Goal: Transaction & Acquisition: Obtain resource

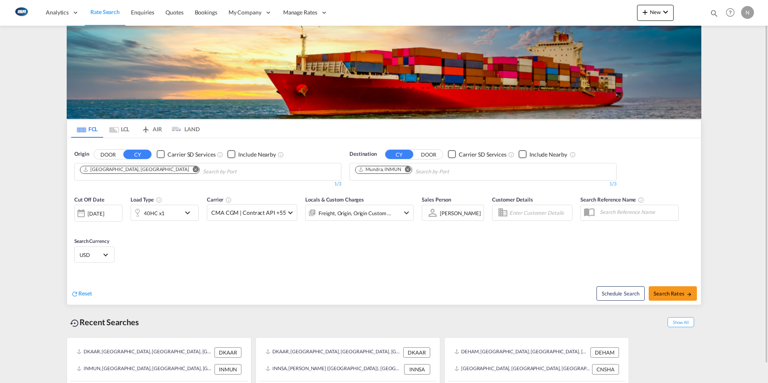
click at [122, 132] on md-tab-item "LCL" at bounding box center [119, 129] width 32 height 18
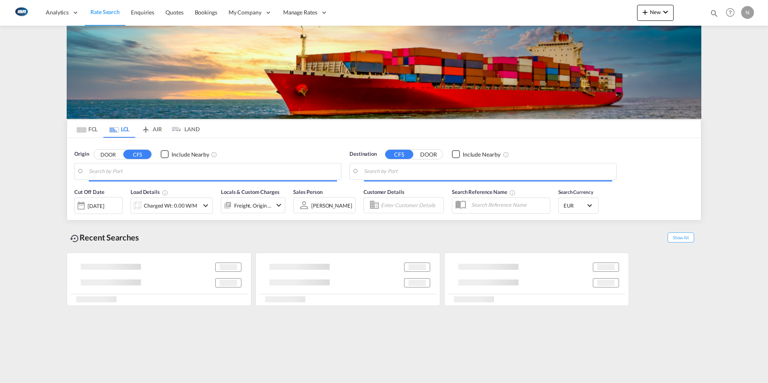
type input "DK-6621, Gesten"
type input "Taichung, TWTXG"
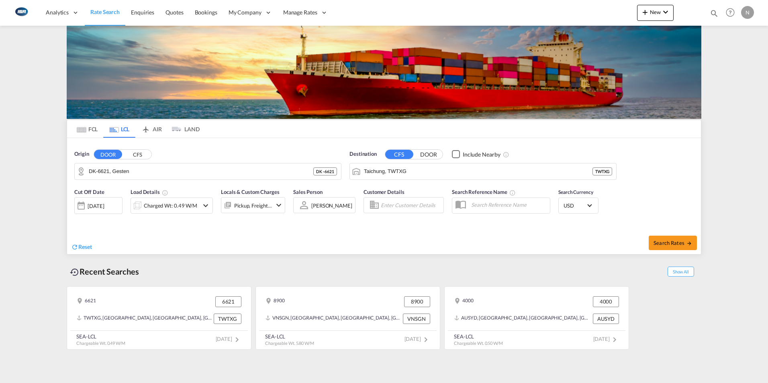
click at [107, 153] on button "DOOR" at bounding box center [108, 154] width 28 height 9
click at [134, 167] on input "DK-6621, Gesten" at bounding box center [213, 171] width 248 height 12
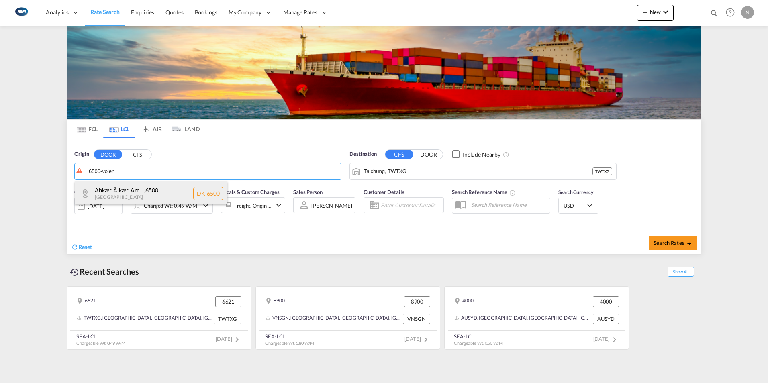
click at [94, 187] on div "Abkær, Ålkær, Arn... , 6500 Denmark DK-6500" at bounding box center [151, 193] width 153 height 24
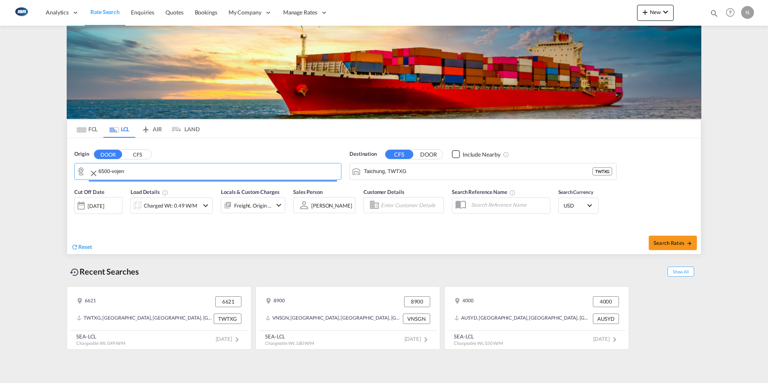
type input "DK-6500, Abkær, [GEOGRAPHIC_DATA], [GEOGRAPHIC_DATA], [GEOGRAPHIC_DATA], [GEOGR…"
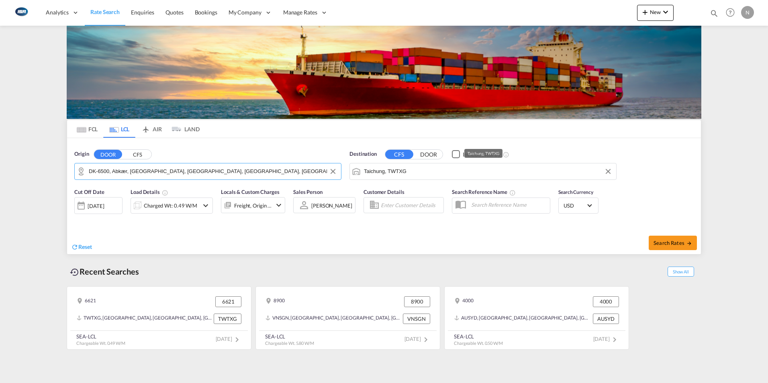
click at [387, 170] on input "Taichung, TWTXG" at bounding box center [488, 171] width 248 height 12
click at [378, 196] on div "Haiphong Viet Nam VNHPH" at bounding box center [426, 193] width 153 height 24
type input "Haiphong, VNHPH"
click at [193, 210] on div "Charged Wt: 0.49 W/M" at bounding box center [170, 205] width 53 height 11
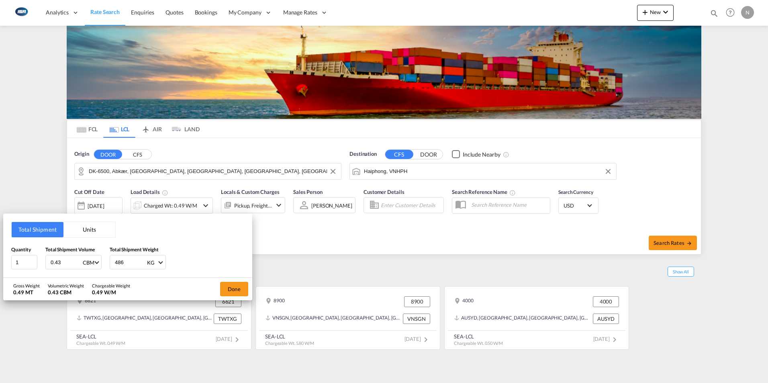
click at [87, 226] on button "Units" at bounding box center [89, 229] width 52 height 15
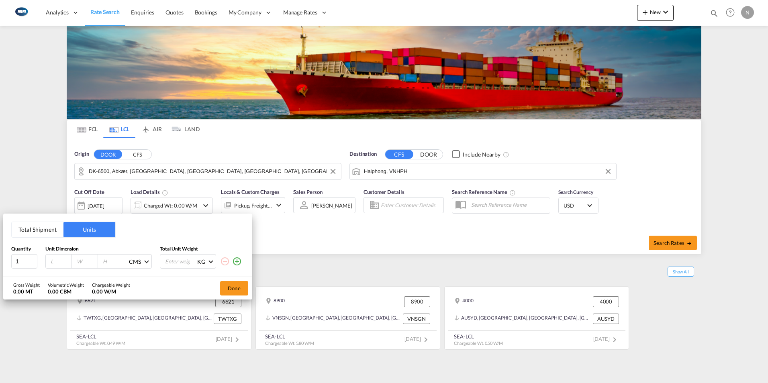
click at [63, 264] on input "number" at bounding box center [61, 261] width 22 height 7
type input "160"
type input "100"
type input "210"
type input "400"
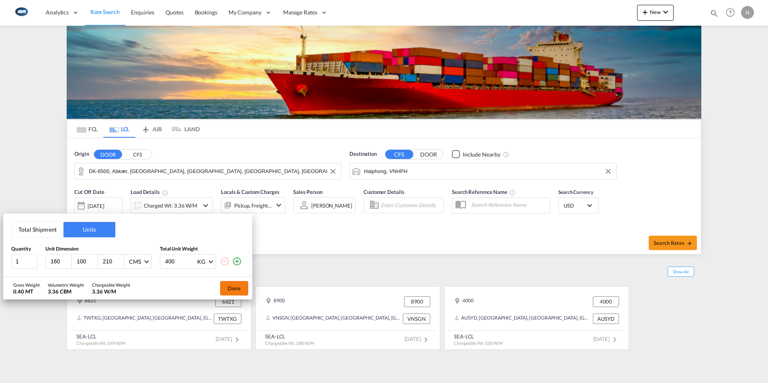
click at [234, 286] on button "Done" at bounding box center [234, 288] width 28 height 14
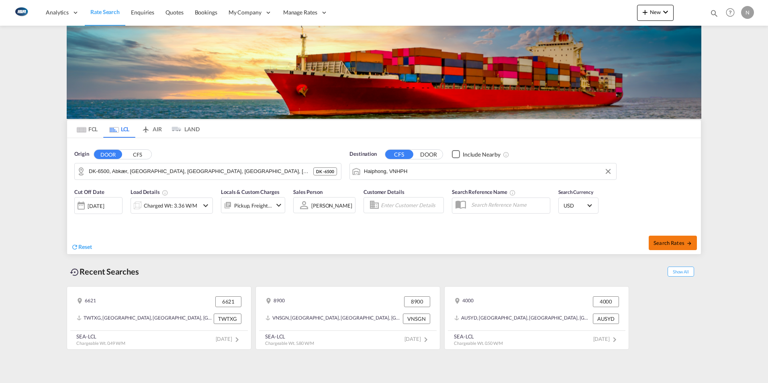
click at [679, 242] on span "Search Rates" at bounding box center [672, 243] width 39 height 6
type input "6500 to VNHPH / [DATE]"
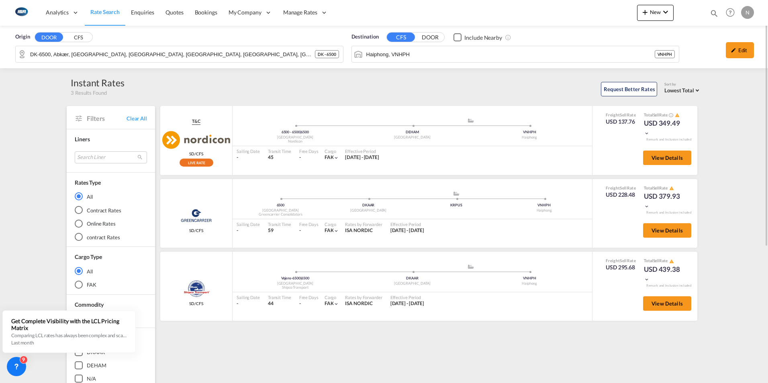
click at [112, 14] on span "Rate Search" at bounding box center [104, 11] width 29 height 7
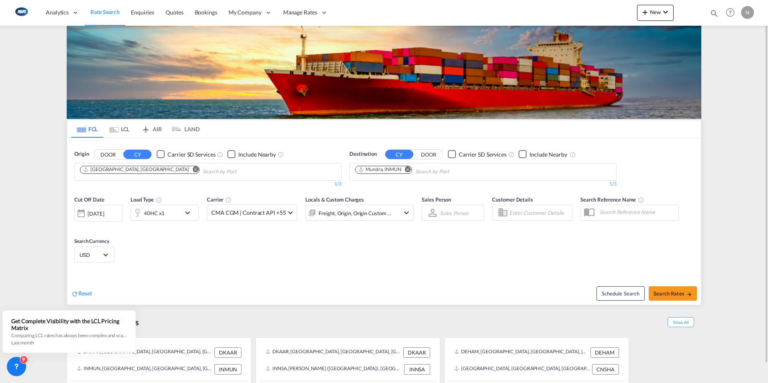
click at [193, 169] on md-icon "Remove" at bounding box center [196, 169] width 6 height 6
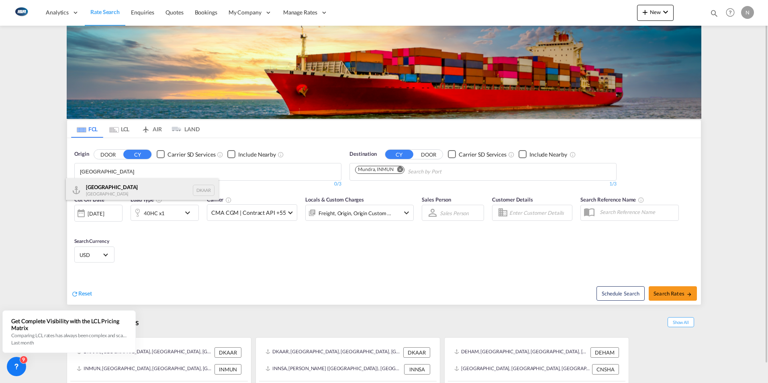
type input "[GEOGRAPHIC_DATA]"
click at [95, 189] on div "Aarhus [GEOGRAPHIC_DATA] DKAAR" at bounding box center [142, 190] width 153 height 24
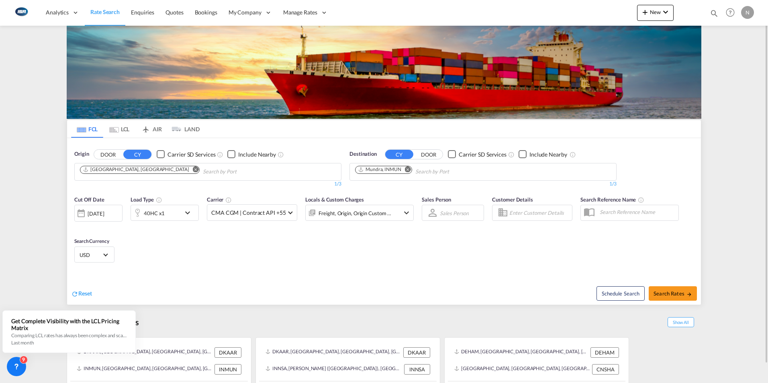
click at [408, 168] on md-icon "Remove" at bounding box center [408, 169] width 6 height 6
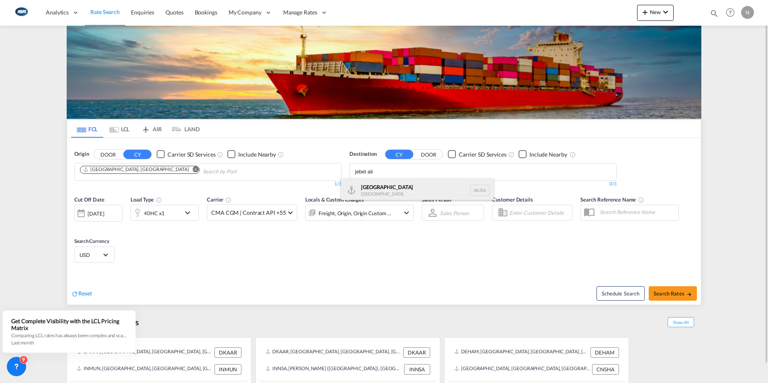
type input "jebel ali"
click at [380, 187] on div "[GEOGRAPHIC_DATA] [GEOGRAPHIC_DATA]" at bounding box center [417, 190] width 153 height 24
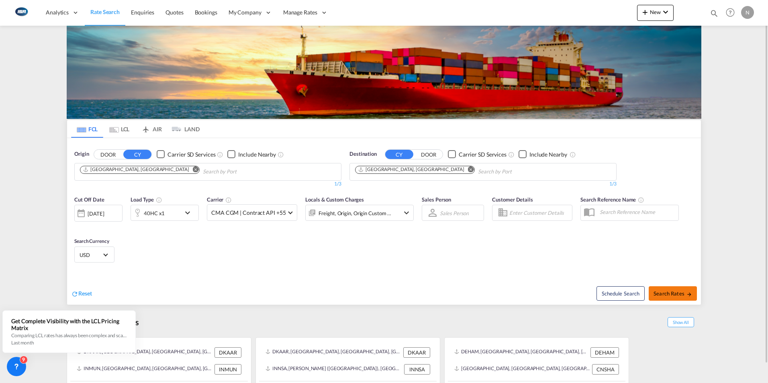
click at [673, 291] on span "Search Rates" at bounding box center [672, 293] width 39 height 6
type input "DKAAR to AEJEA / [DATE]"
